Goal: Complete application form

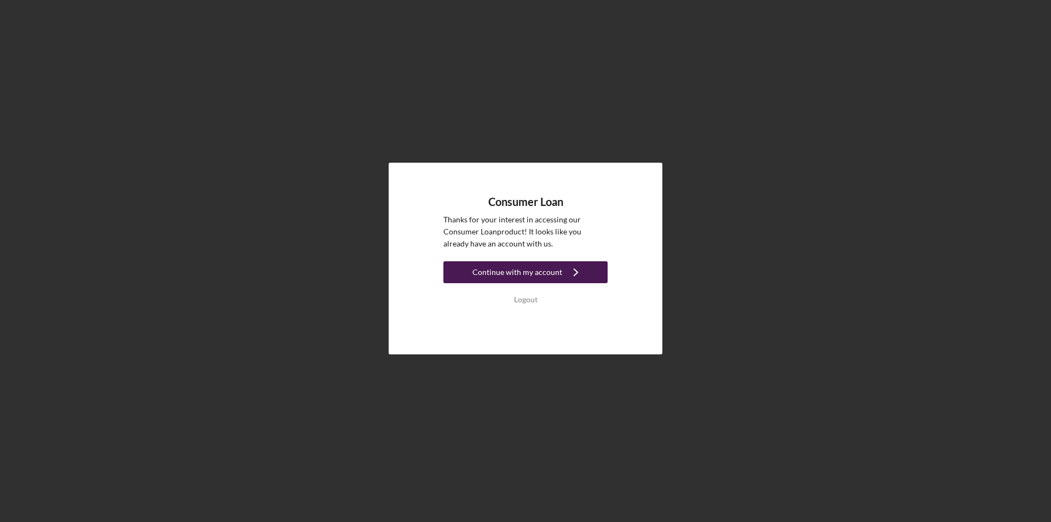
click at [513, 273] on div "Continue with my account" at bounding box center [518, 272] width 90 height 22
